Goal: Task Accomplishment & Management: Manage account settings

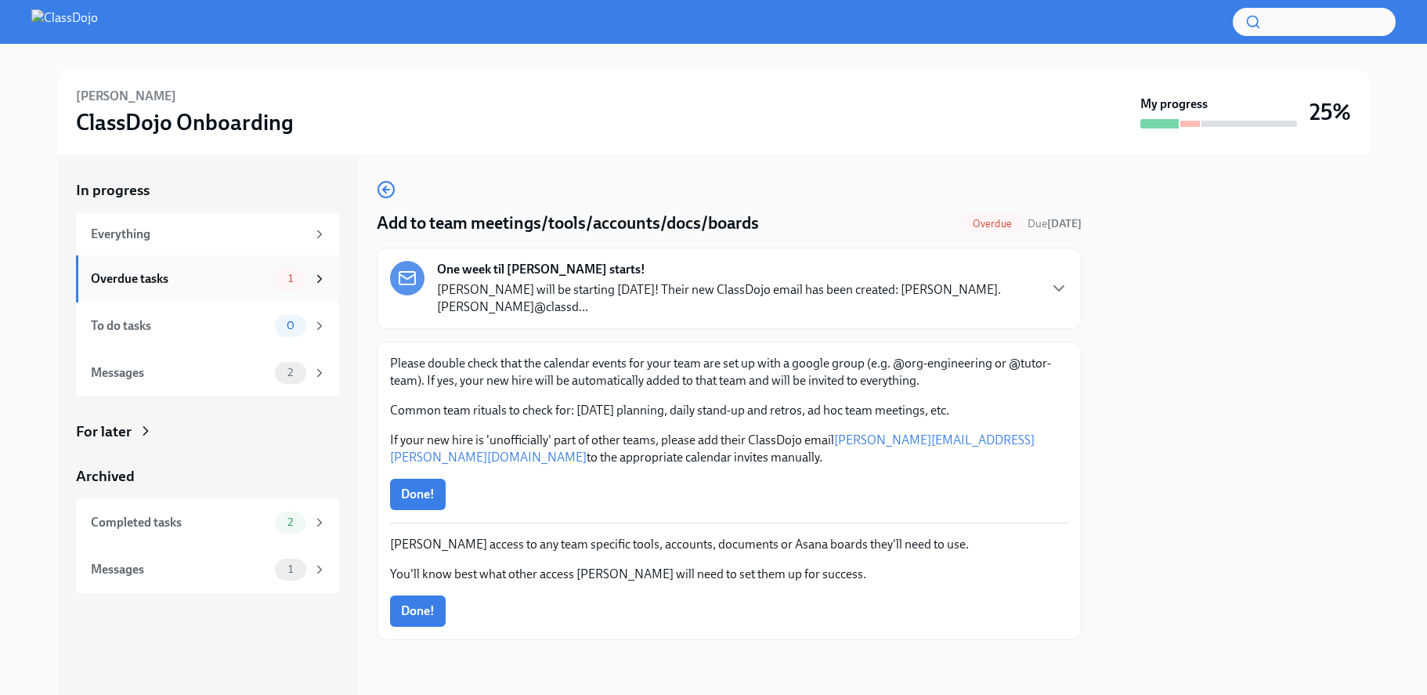
click at [233, 281] on div "Overdue tasks" at bounding box center [180, 278] width 178 height 17
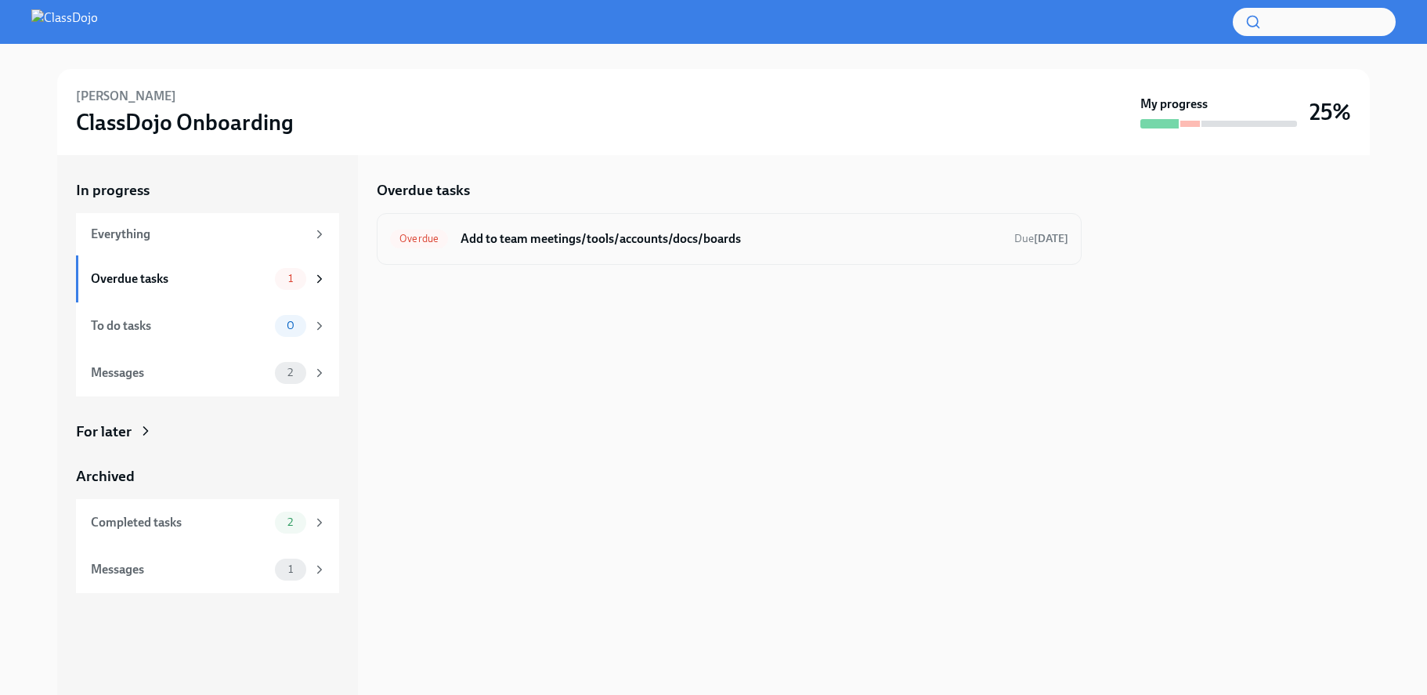
click at [557, 249] on div "Overdue Add to team meetings/tools/accounts/docs/boards Due [DATE]" at bounding box center [729, 238] width 678 height 25
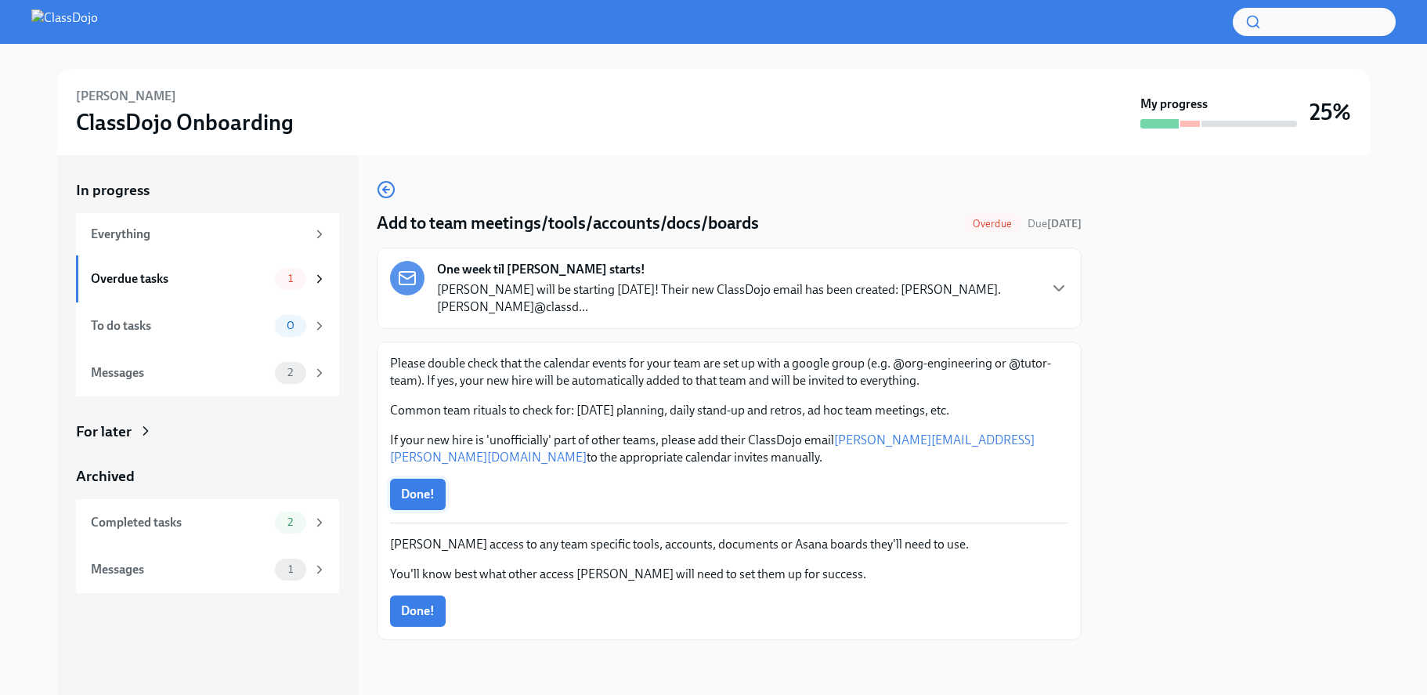
click at [410, 486] on button "Done!" at bounding box center [418, 493] width 56 height 31
click at [235, 264] on div "Overdue tasks 1" at bounding box center [207, 278] width 263 height 47
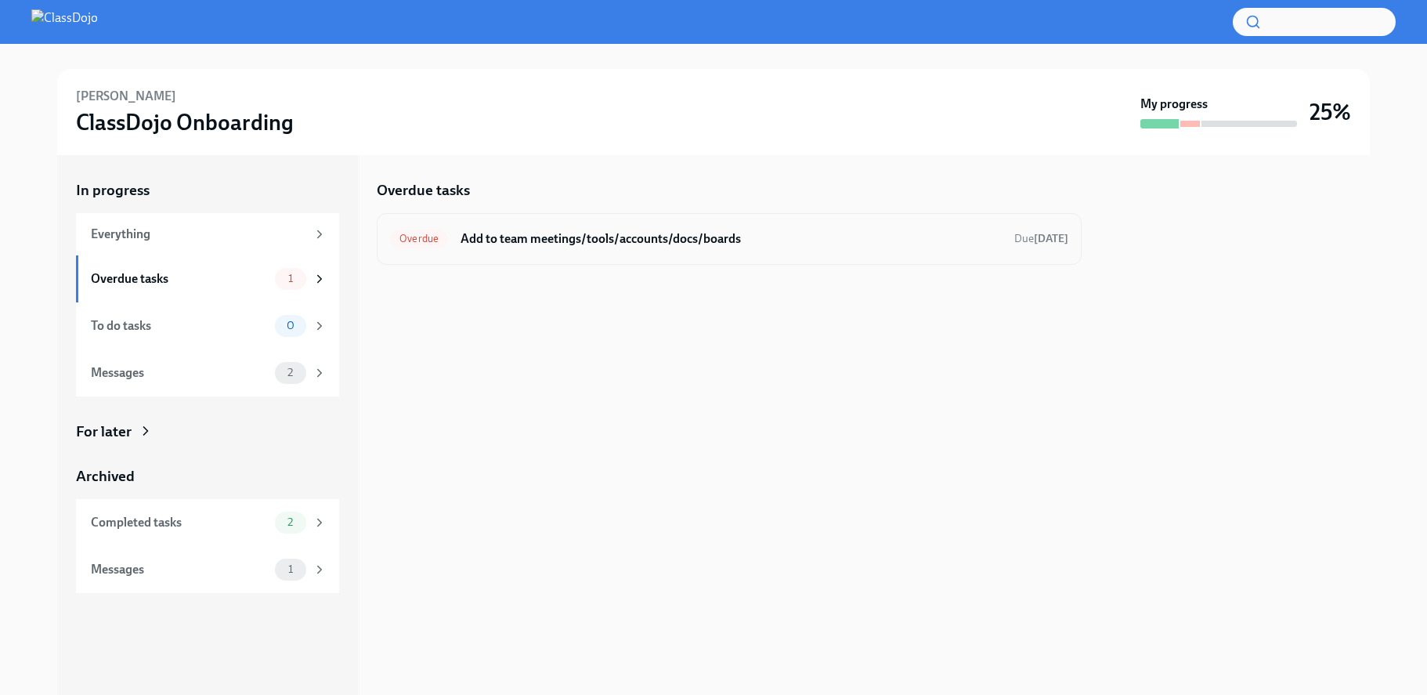
click at [551, 239] on h6 "Add to team meetings/tools/accounts/docs/boards" at bounding box center [730, 238] width 541 height 17
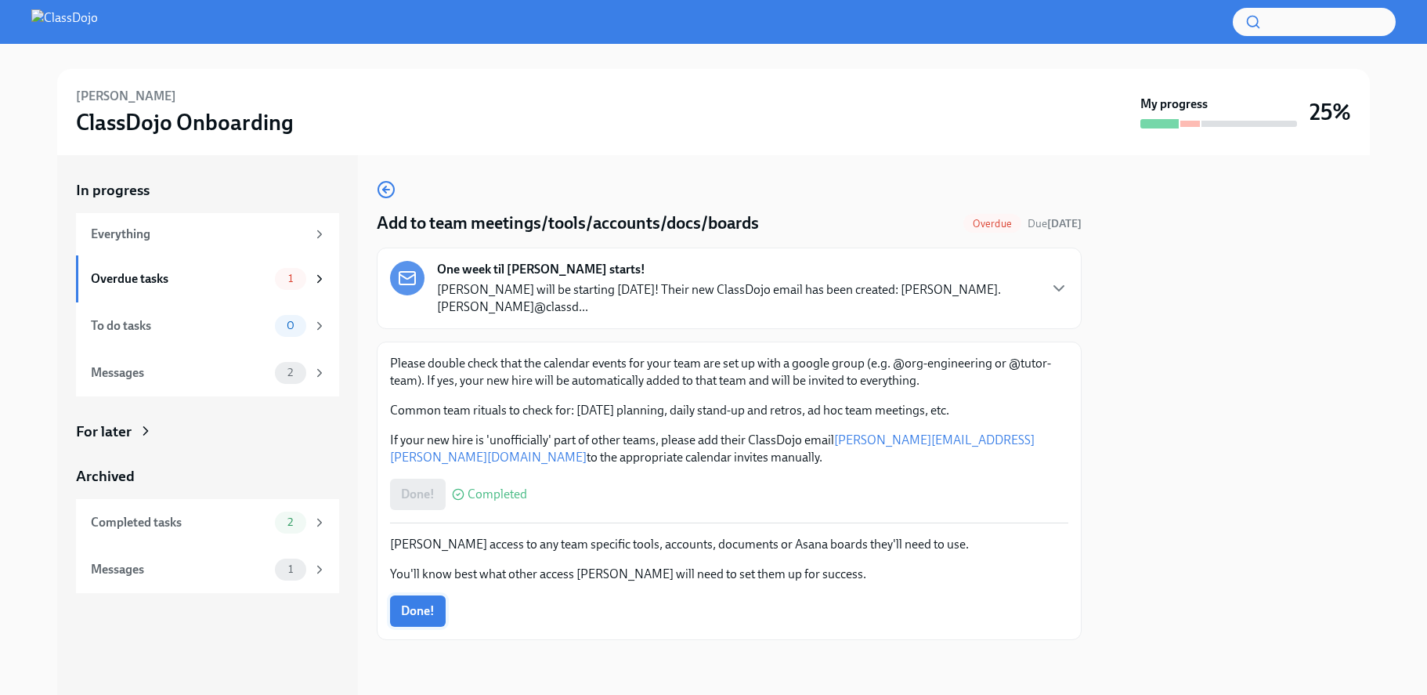
click at [426, 603] on span "Done!" at bounding box center [418, 611] width 34 height 16
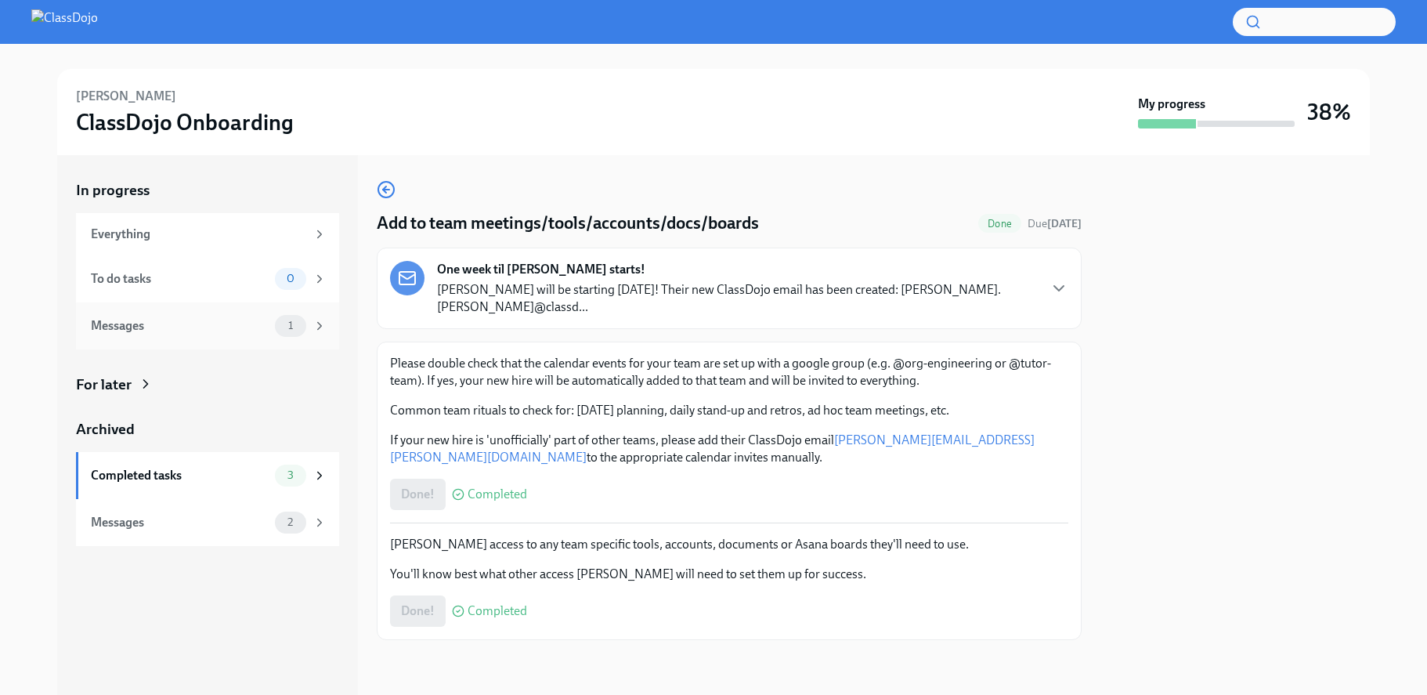
click at [203, 311] on div "Messages 1" at bounding box center [207, 325] width 263 height 47
